Goal: Task Accomplishment & Management: Use online tool/utility

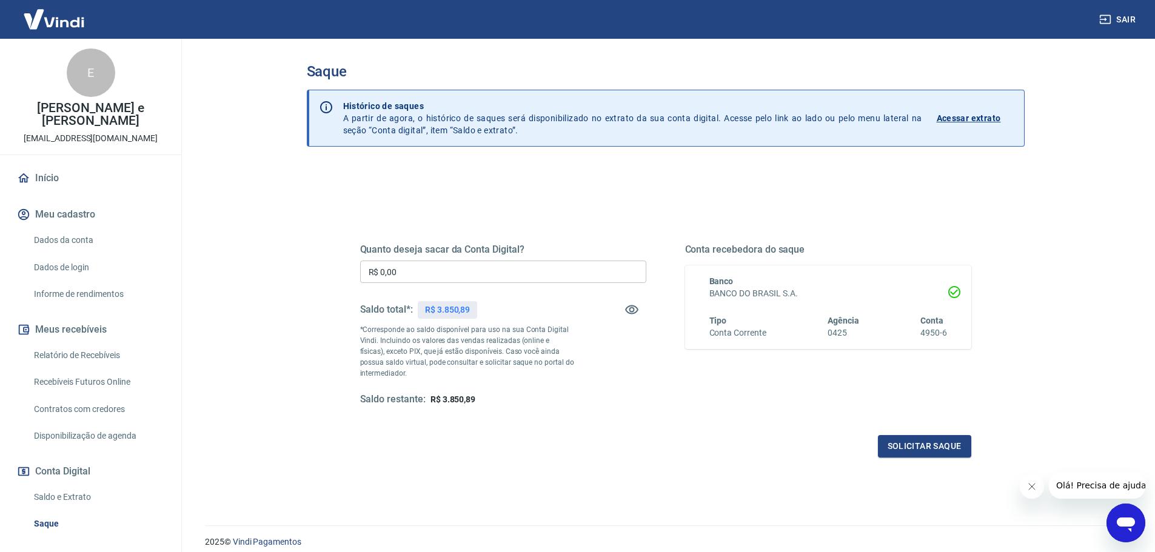
click at [484, 276] on input "R$ 0,00" at bounding box center [503, 272] width 286 height 22
type input "R$ 2.850,89"
click at [904, 445] on button "Solicitar saque" at bounding box center [924, 446] width 93 height 22
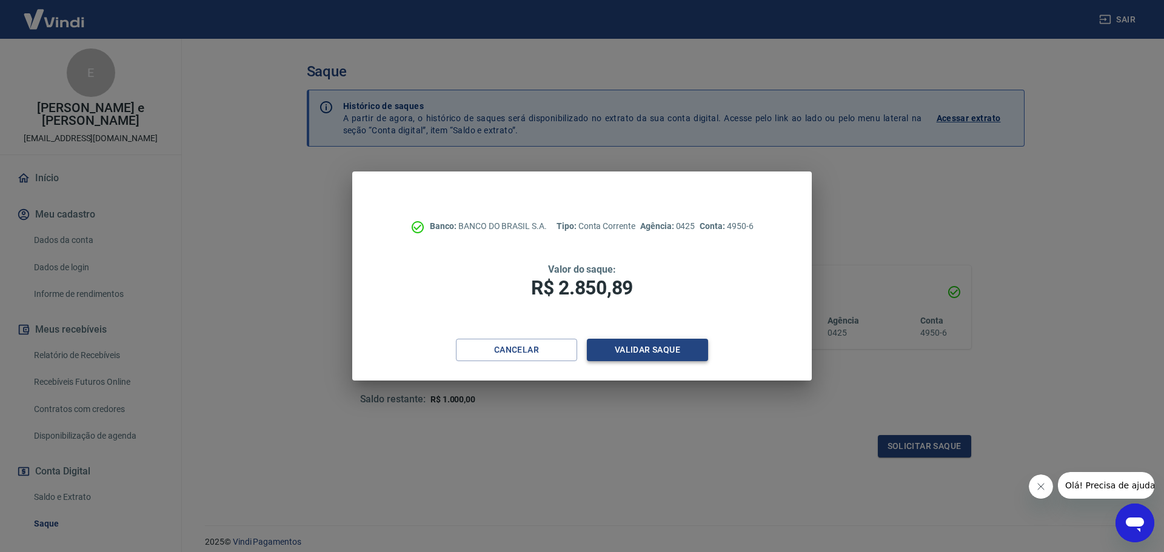
click at [626, 345] on button "Validar saque" at bounding box center [647, 350] width 121 height 22
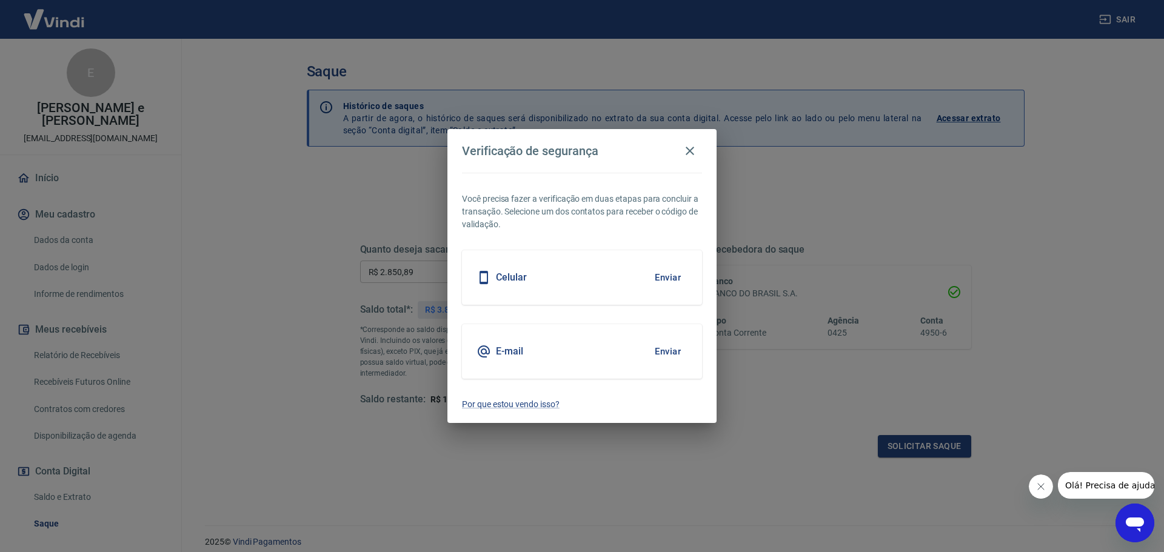
click at [659, 353] on button "Enviar" at bounding box center [667, 351] width 39 height 25
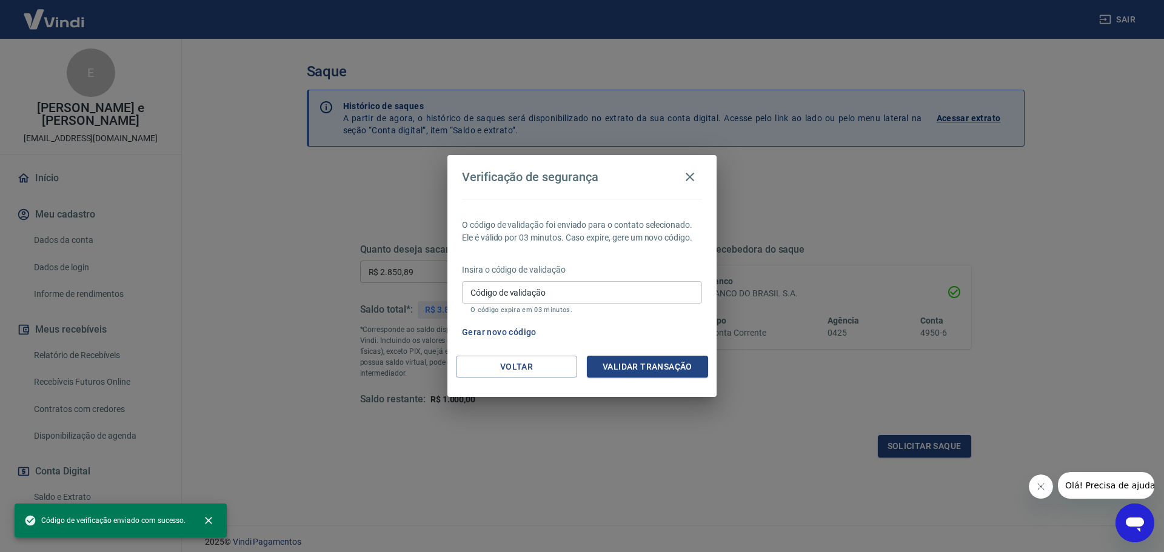
drag, startPoint x: 572, startPoint y: 278, endPoint x: 579, endPoint y: 292, distance: 15.2
click at [573, 278] on div "Insira o código de validação Código de validação Código de validação O código e…" at bounding box center [582, 290] width 240 height 53
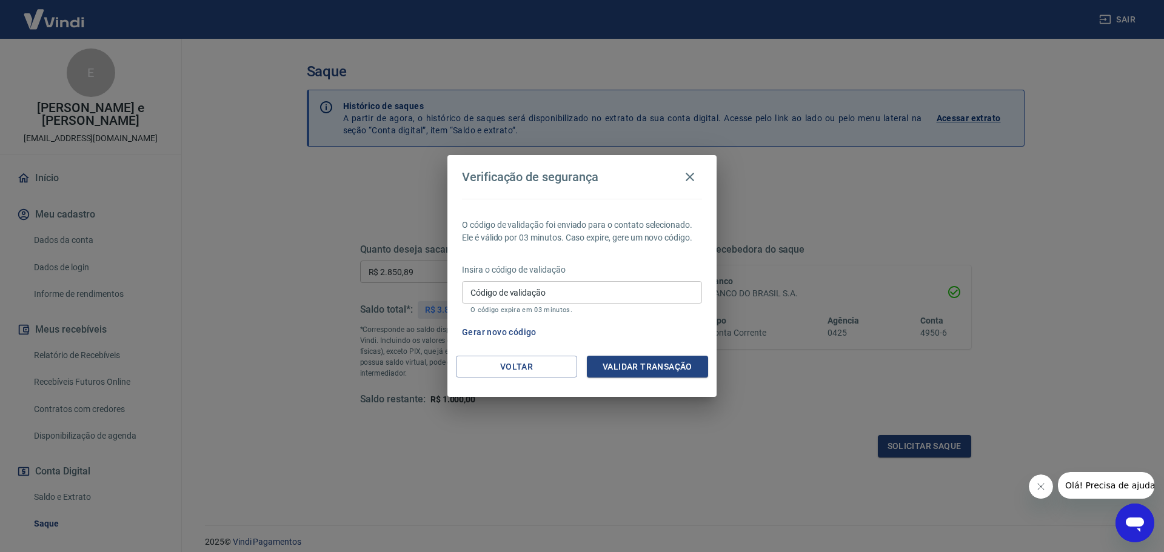
drag, startPoint x: 583, startPoint y: 296, endPoint x: 588, endPoint y: 304, distance: 9.6
click at [583, 296] on input "Código de validação" at bounding box center [582, 292] width 240 height 22
paste input "Recebemos seu currículo com muito carinho, e caso ele seja selecionado, entrare…"
type input "Recebemos seu currículo com muito carinho, e caso ele seja selecionado, entrare…"
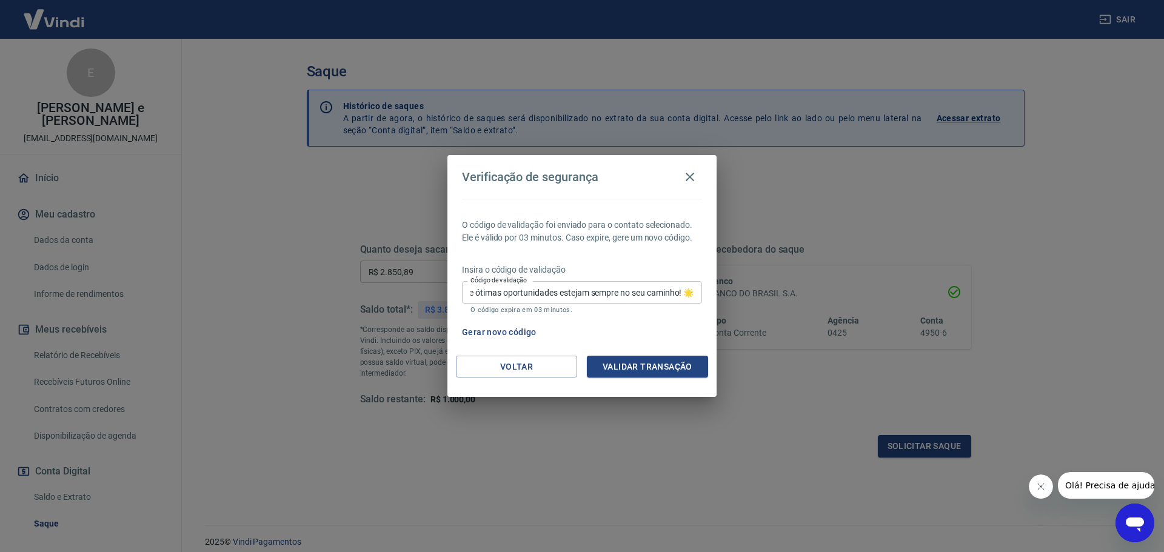
scroll to position [0, 0]
click at [570, 293] on input "Recebemos seu currículo com muito carinho, e caso ele seja selecionado, entrare…" at bounding box center [582, 292] width 240 height 22
type input "146838"
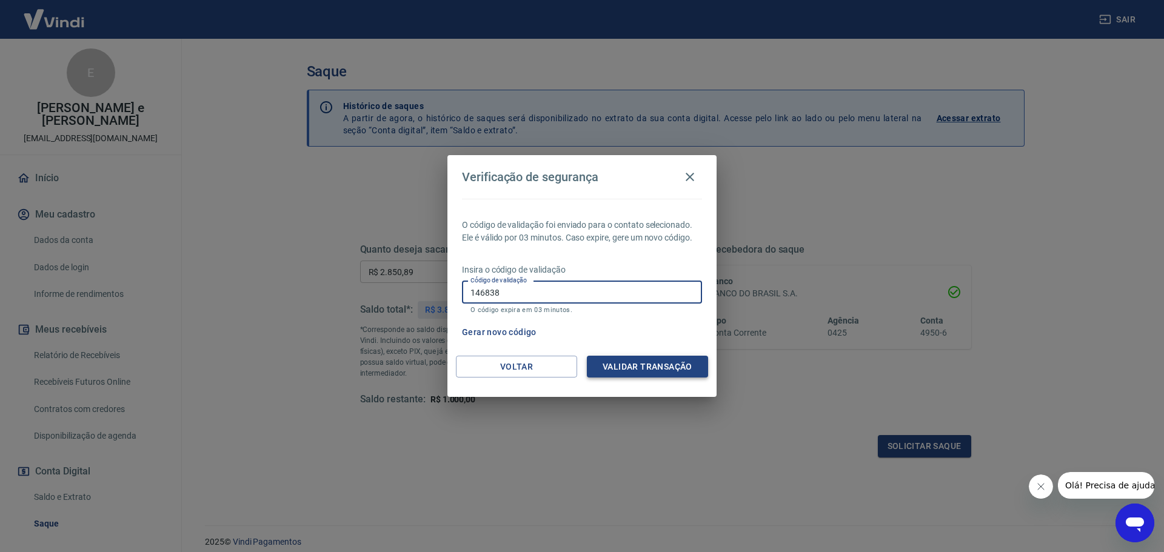
click at [622, 364] on button "Validar transação" at bounding box center [647, 367] width 121 height 22
